Goal: Register for event/course

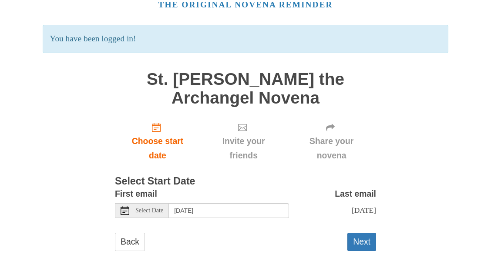
scroll to position [43, 0]
click at [355, 239] on button "Next" at bounding box center [361, 242] width 29 height 18
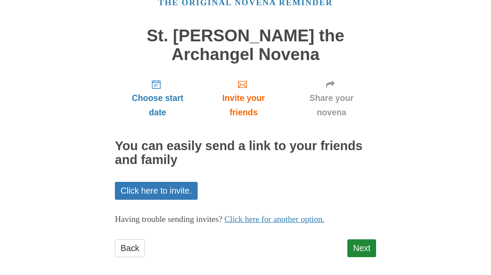
scroll to position [46, 0]
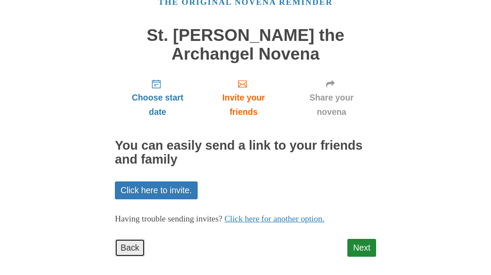
click at [122, 251] on link "Back" at bounding box center [130, 248] width 30 height 18
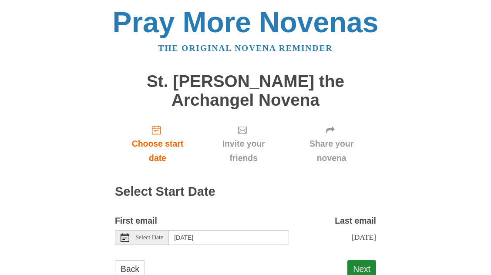
scroll to position [28, 0]
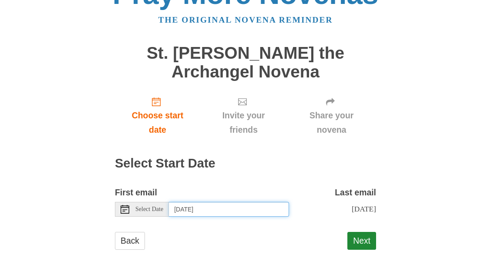
click at [216, 209] on input "Sunday, October 12th" at bounding box center [229, 209] width 120 height 15
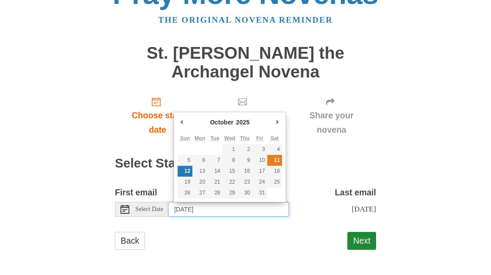
type input "Saturday, October 11th"
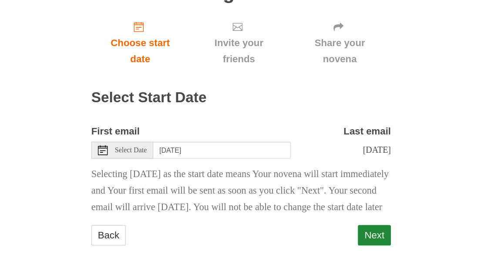
scroll to position [86, 0]
click at [351, 236] on button "Next" at bounding box center [361, 241] width 29 height 18
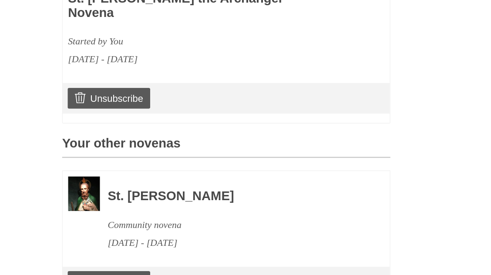
scroll to position [334, 0]
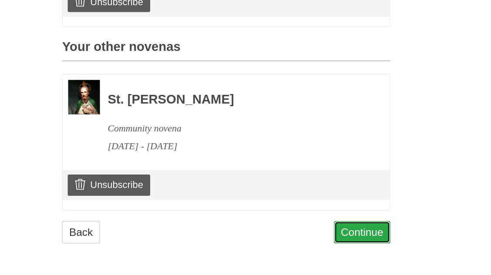
click at [336, 240] on link "Continue" at bounding box center [353, 241] width 45 height 18
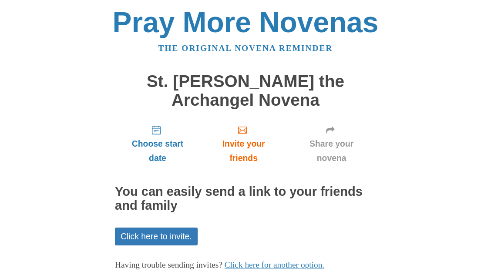
scroll to position [54, 0]
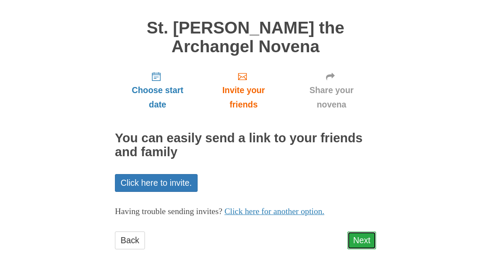
click at [366, 233] on link "Next" at bounding box center [361, 241] width 29 height 18
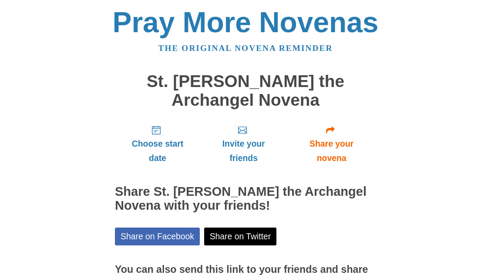
scroll to position [93, 0]
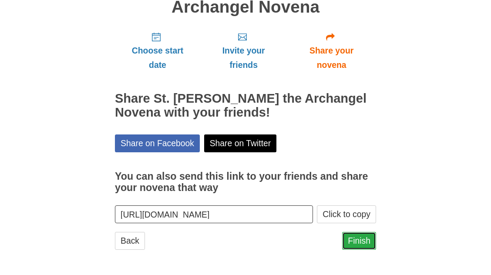
click at [368, 243] on link "Finish" at bounding box center [359, 241] width 34 height 18
